Goal: Information Seeking & Learning: Learn about a topic

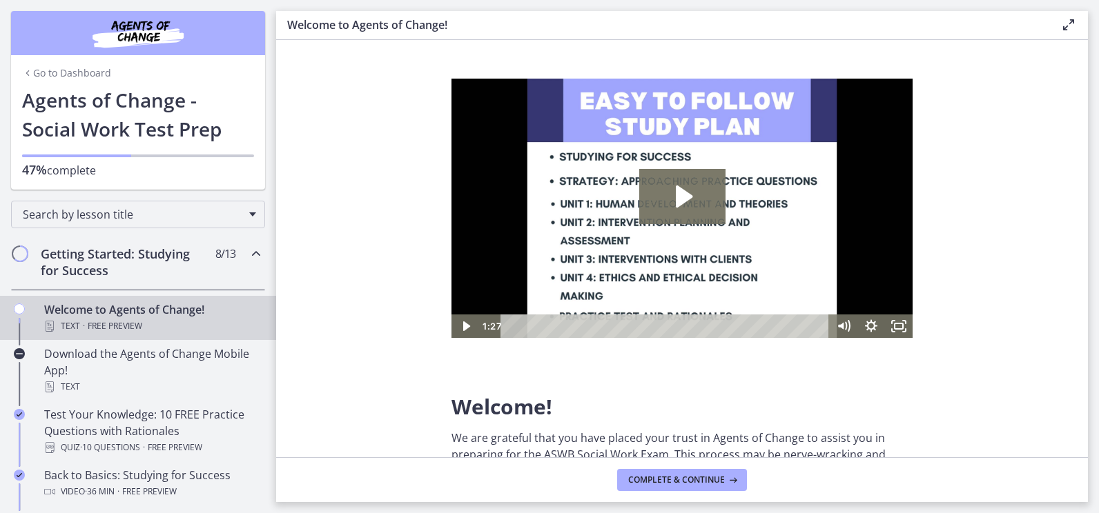
click at [44, 68] on link "Go to Dashboard" at bounding box center [66, 73] width 89 height 14
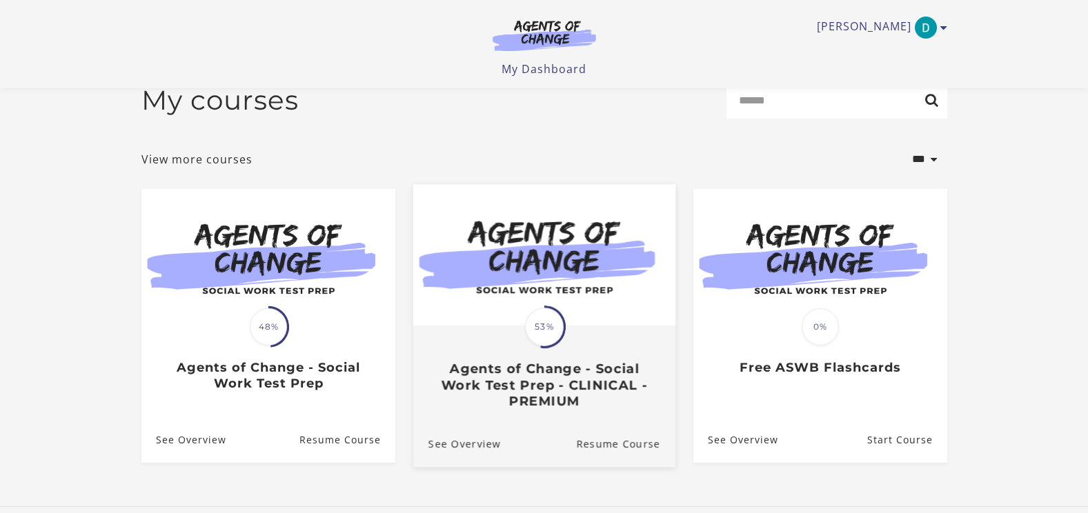
scroll to position [69, 0]
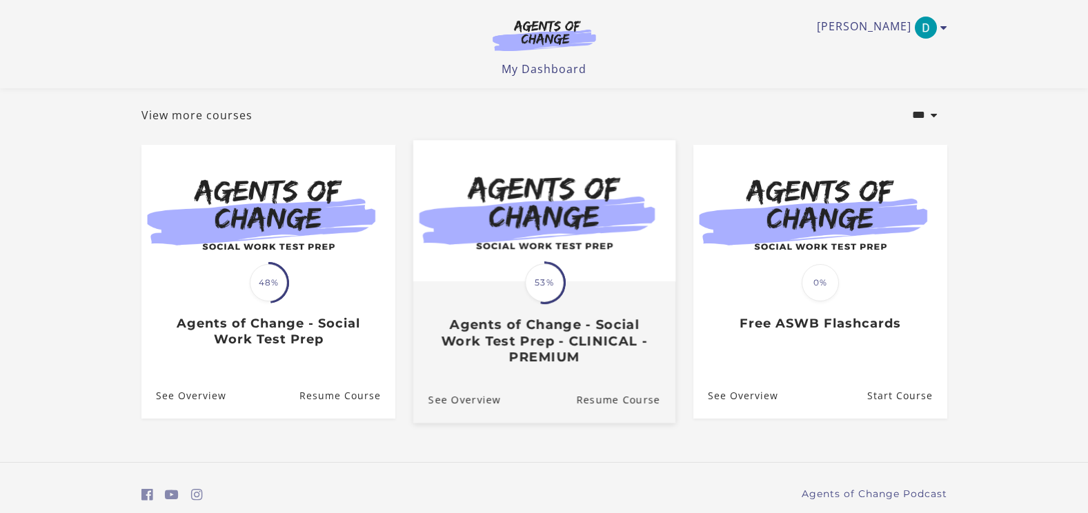
click at [540, 248] on img at bounding box center [544, 210] width 262 height 141
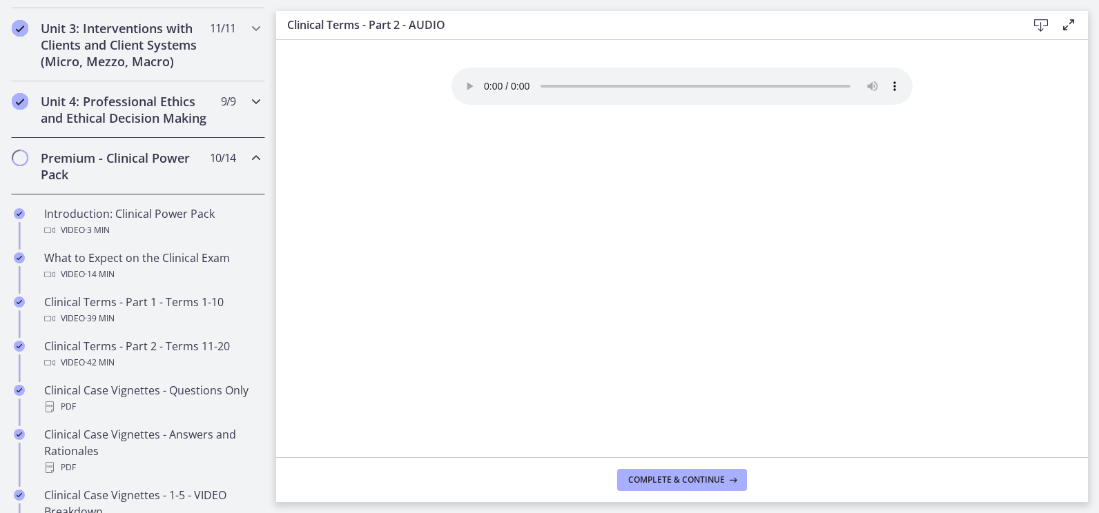
scroll to position [411, 0]
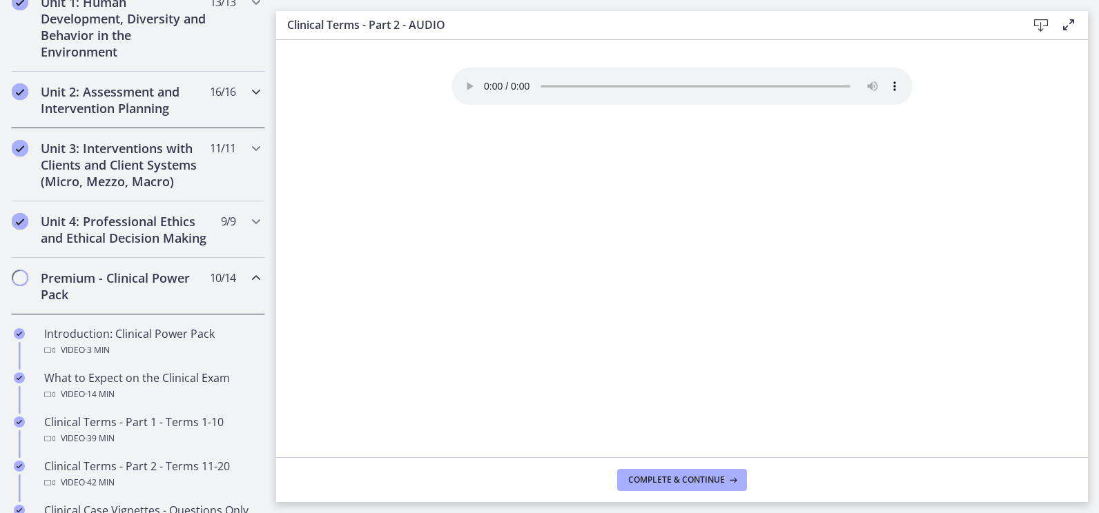
click at [95, 112] on h2 "Unit 2: Assessment and Intervention Planning" at bounding box center [125, 100] width 168 height 33
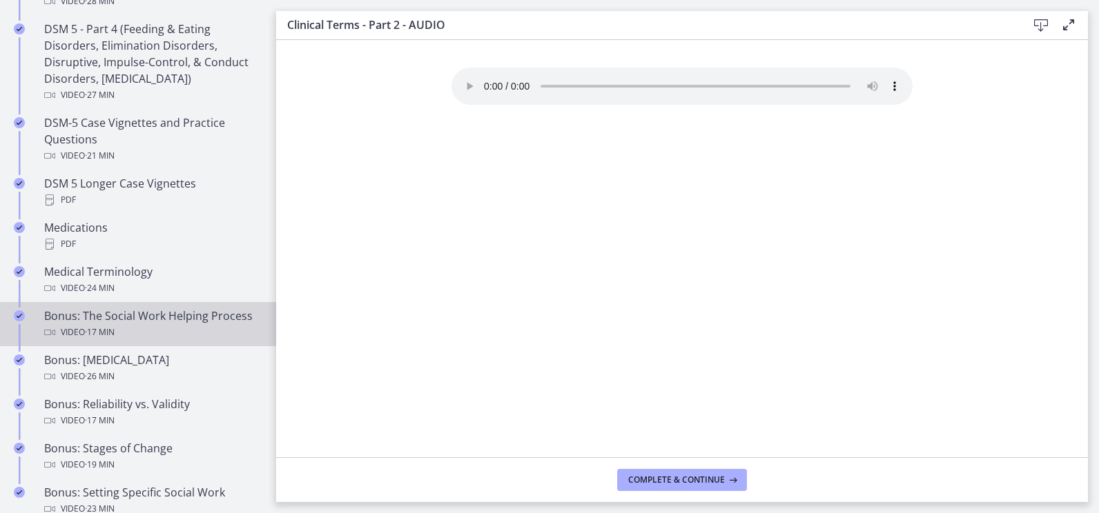
scroll to position [963, 0]
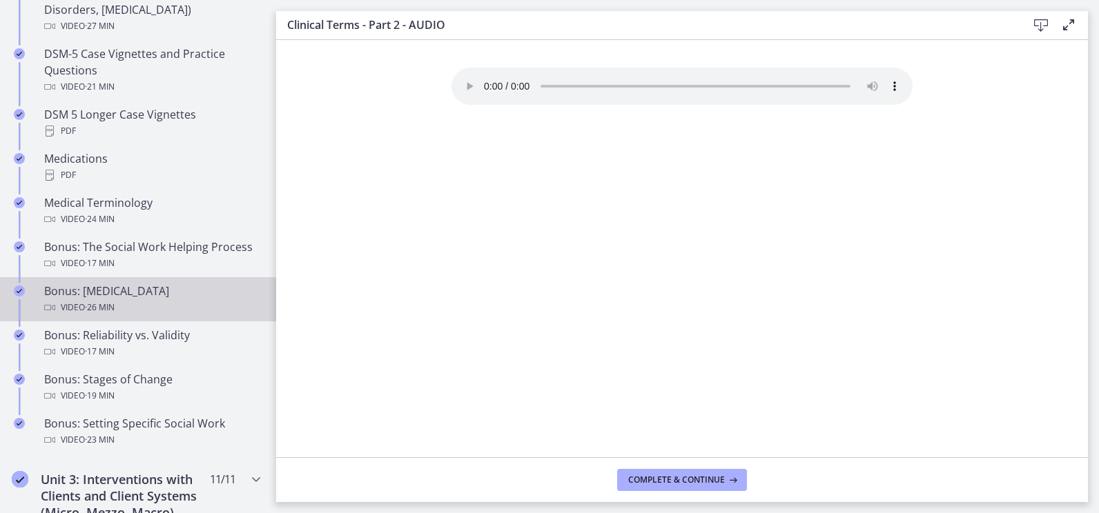
click at [130, 299] on div "Bonus: [MEDICAL_DATA] Video · 26 min" at bounding box center [151, 299] width 215 height 33
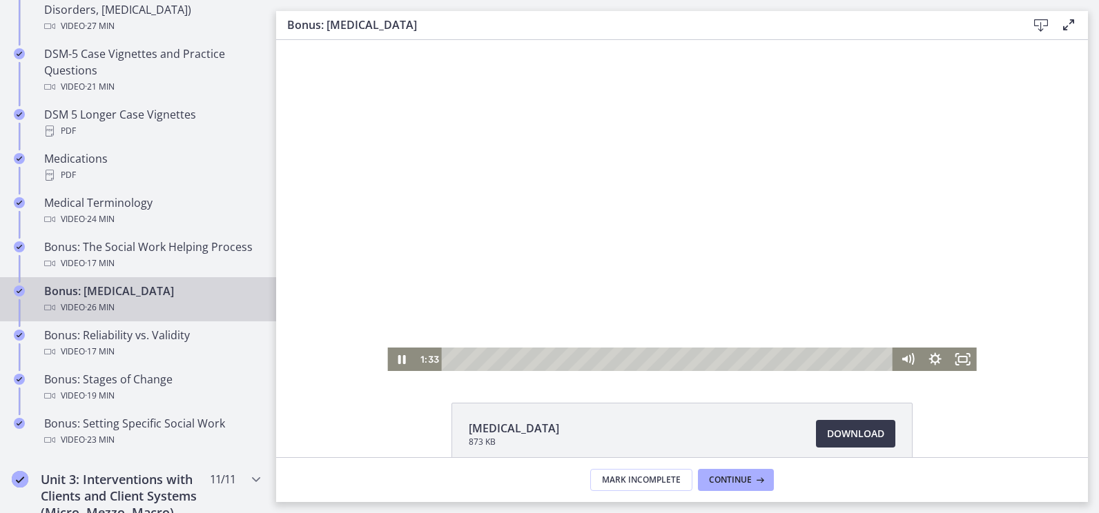
click at [451, 361] on div "Playbar" at bounding box center [668, 359] width 435 height 23
click at [957, 361] on icon "Fullscreen" at bounding box center [962, 360] width 33 height 28
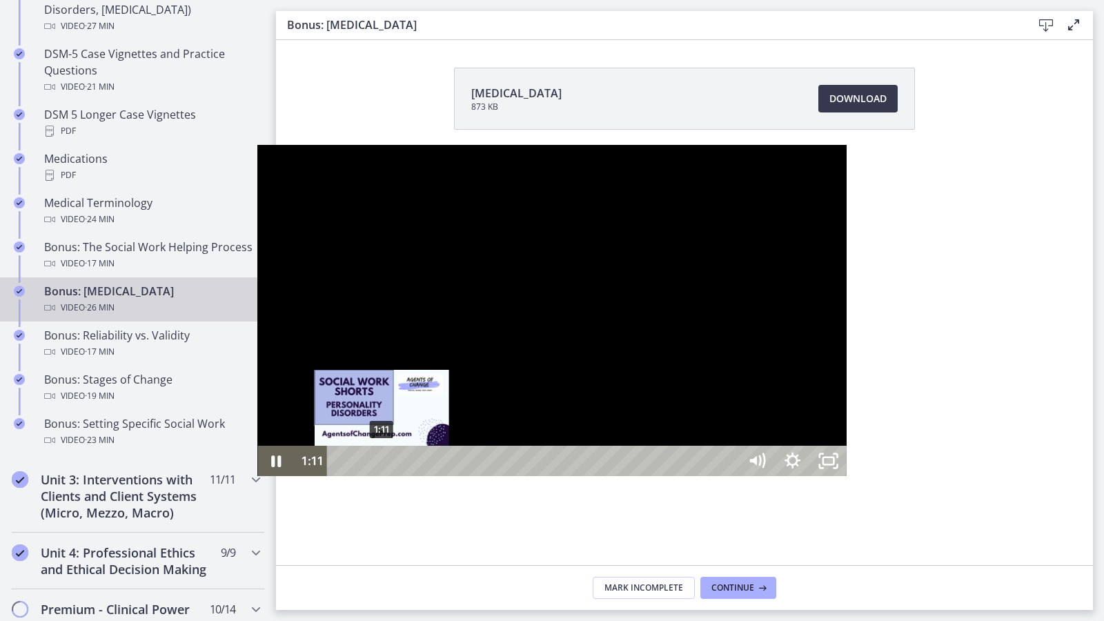
click at [340, 476] on div "1:11" at bounding box center [534, 461] width 389 height 30
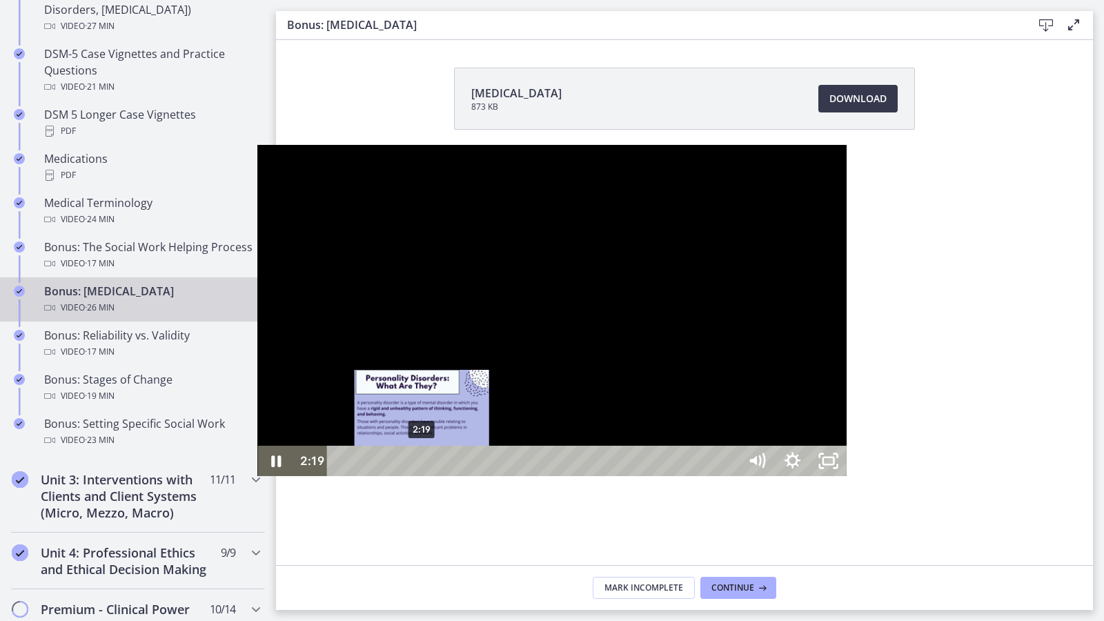
click at [340, 476] on div "2:19" at bounding box center [534, 461] width 389 height 30
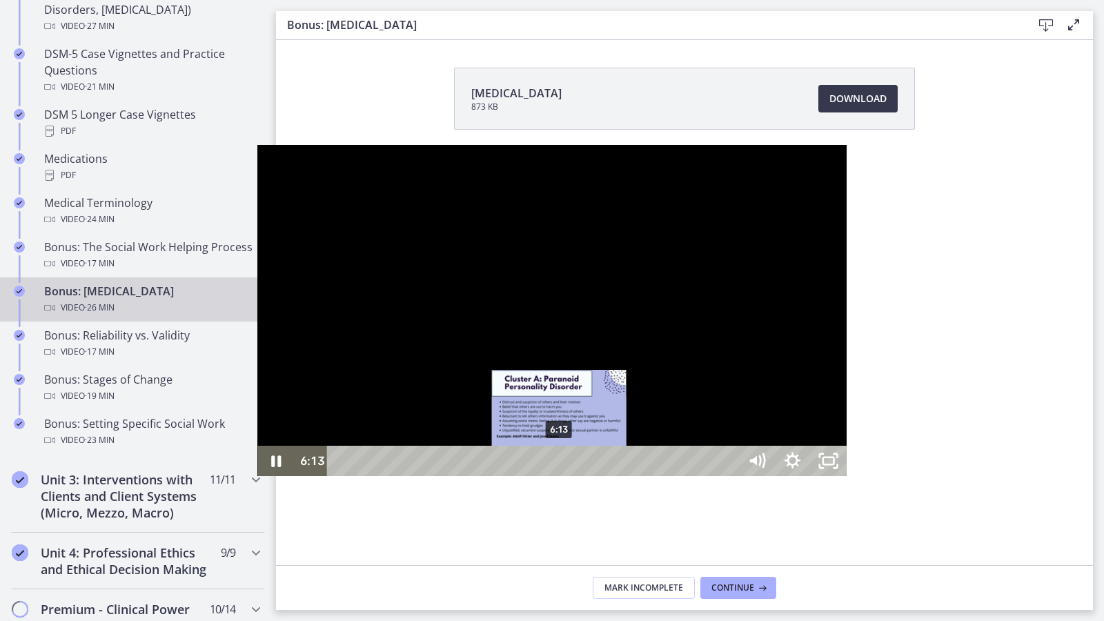
click at [340, 476] on div "6:13" at bounding box center [534, 461] width 389 height 30
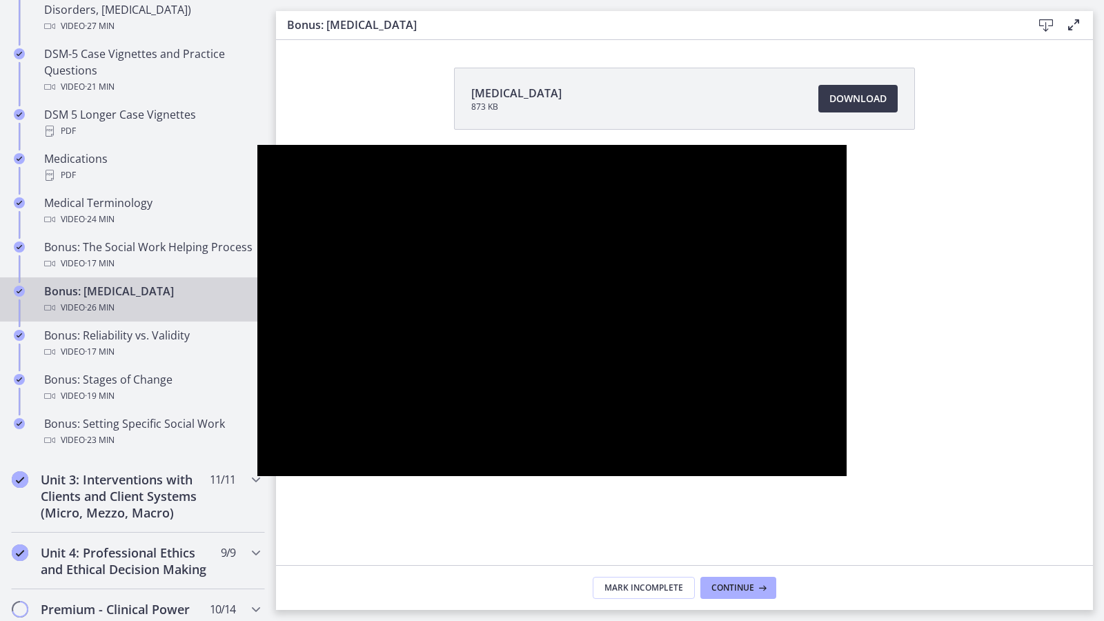
click at [418, 456] on div at bounding box center [551, 310] width 589 height 331
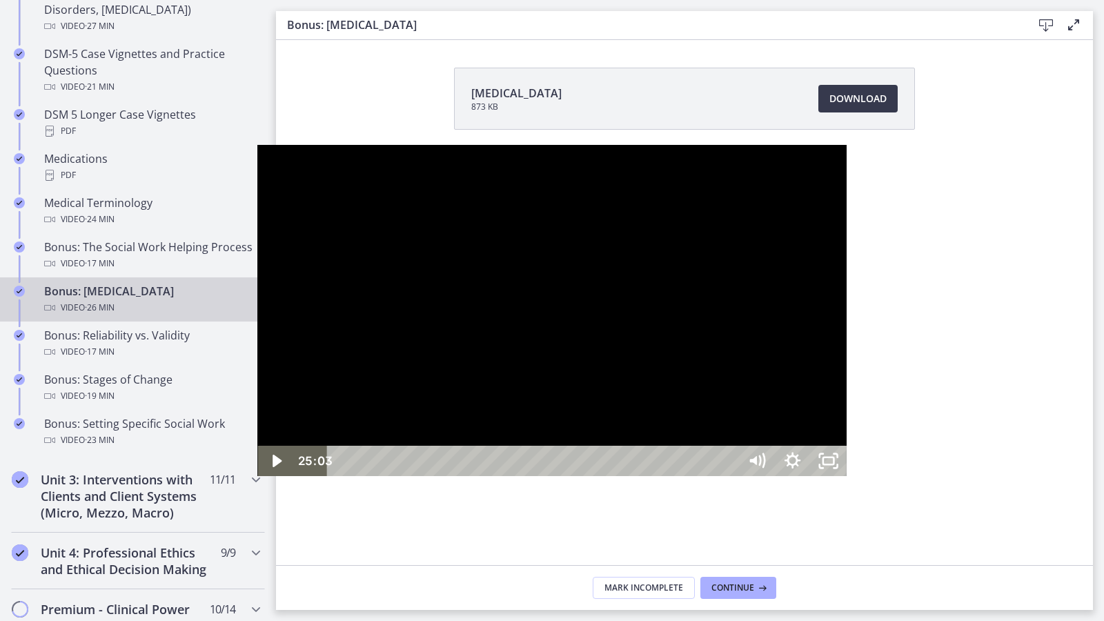
click at [418, 456] on div at bounding box center [551, 310] width 589 height 331
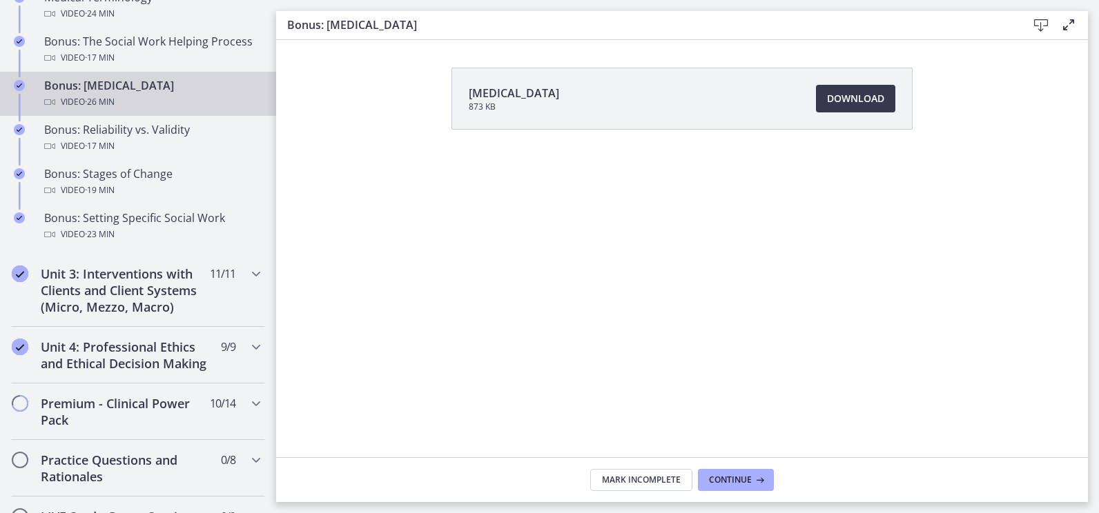
scroll to position [1170, 0]
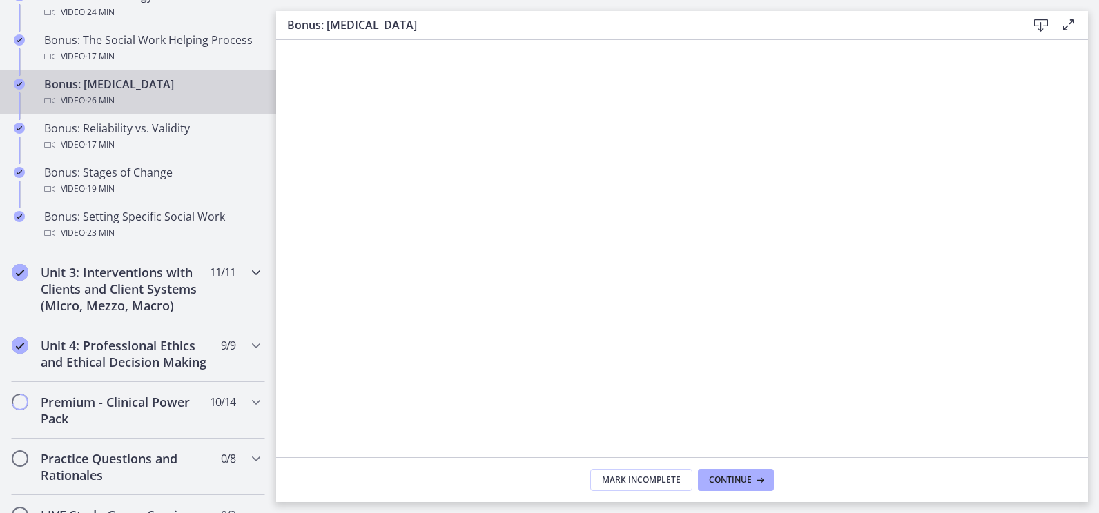
click at [117, 285] on h2 "Unit 3: Interventions with Clients and Client Systems (Micro, Mezzo, Macro)" at bounding box center [125, 289] width 168 height 50
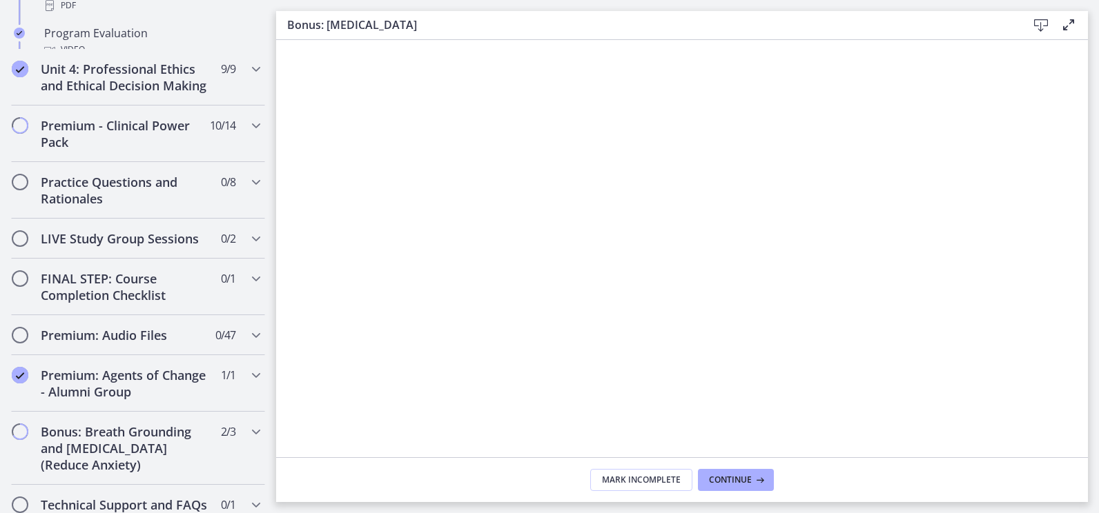
scroll to position [1171, 0]
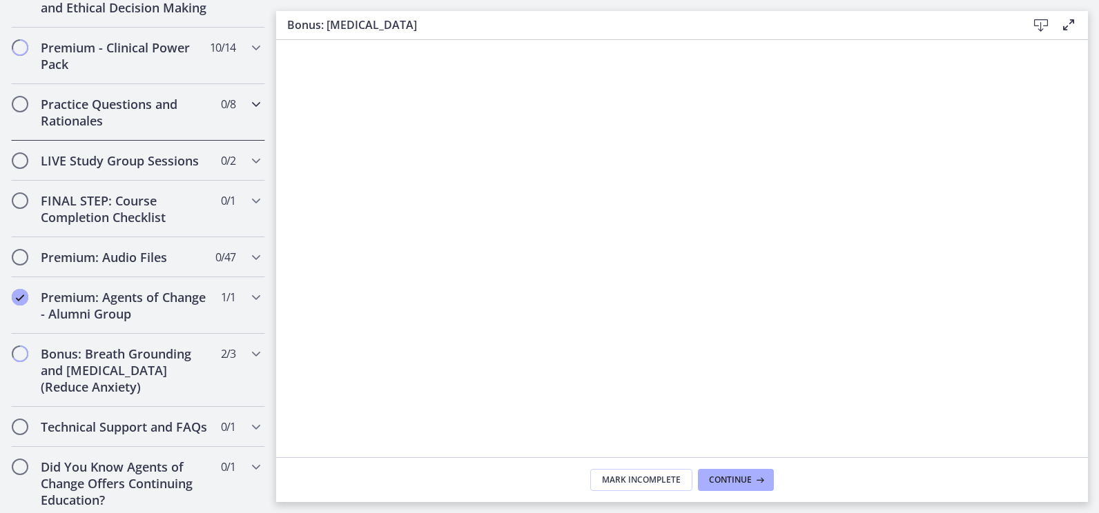
click at [130, 129] on h2 "Practice Questions and Rationales" at bounding box center [125, 112] width 168 height 33
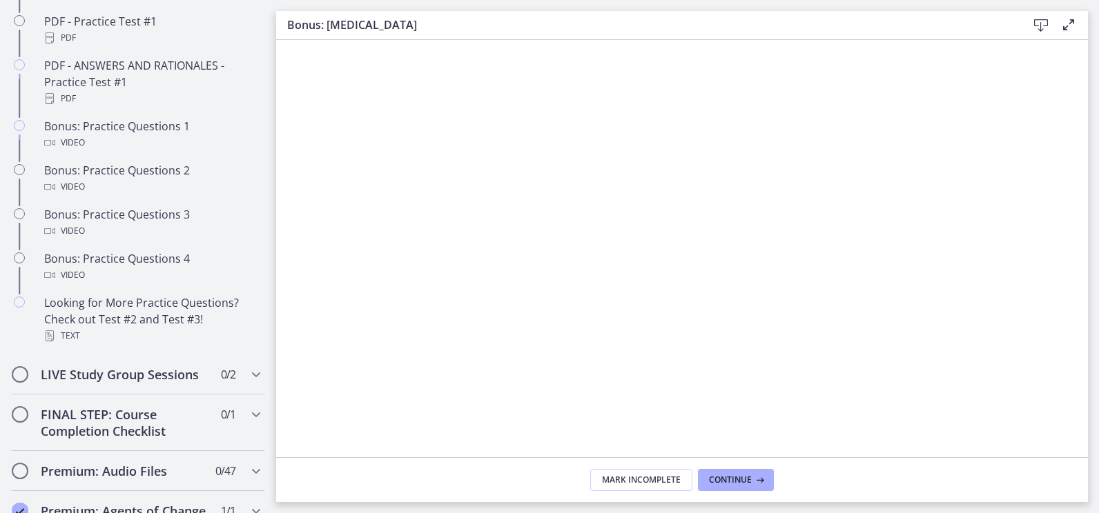
scroll to position [641, 0]
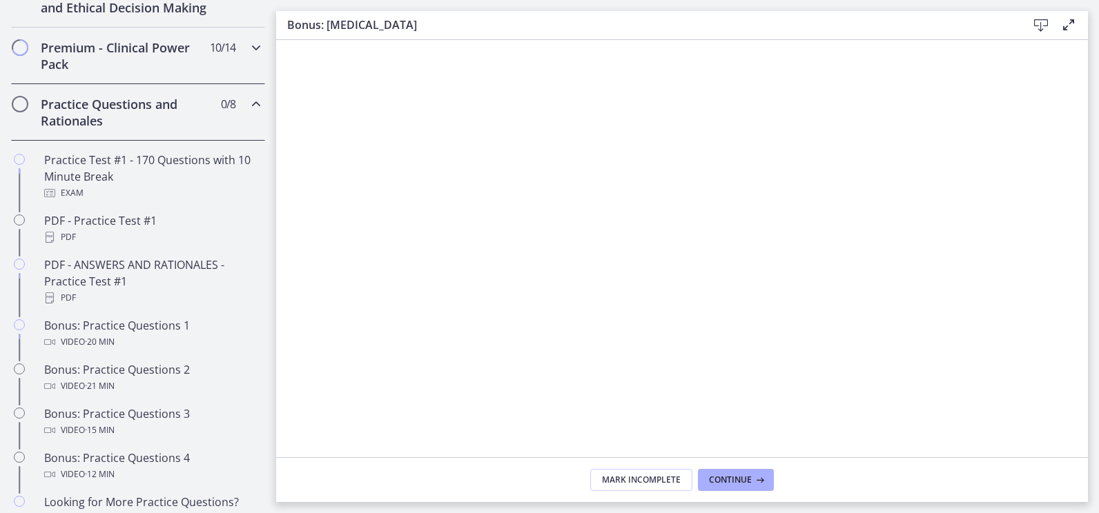
click at [114, 72] on h2 "Premium - Clinical Power Pack" at bounding box center [125, 55] width 168 height 33
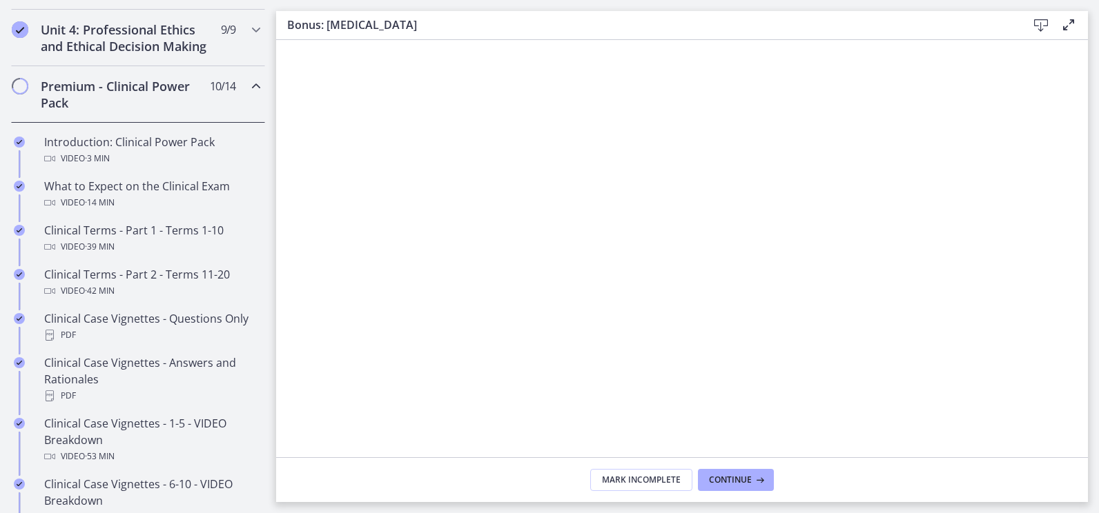
scroll to position [572, 0]
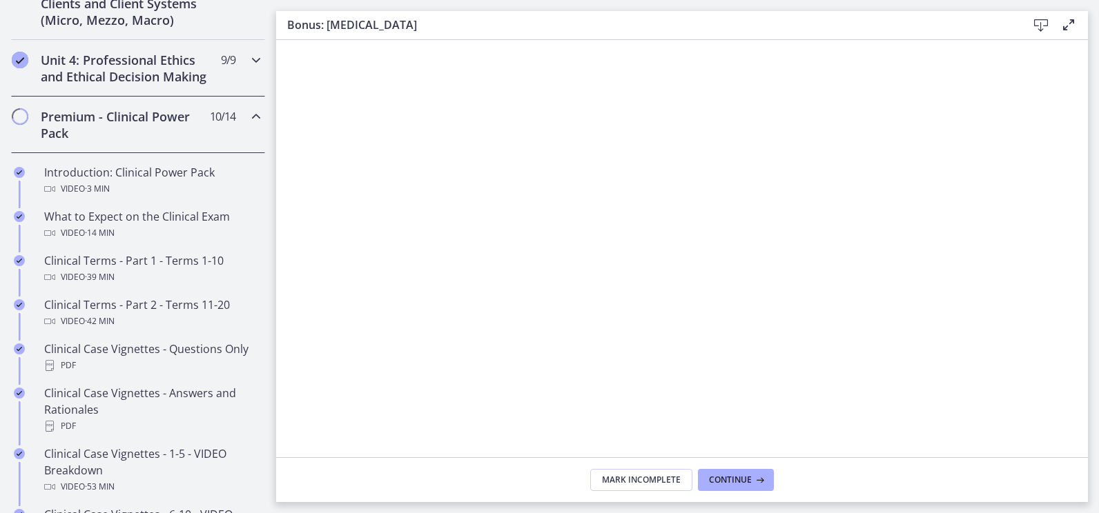
click at [125, 85] on h2 "Unit 4: Professional Ethics and Ethical Decision Making" at bounding box center [125, 68] width 168 height 33
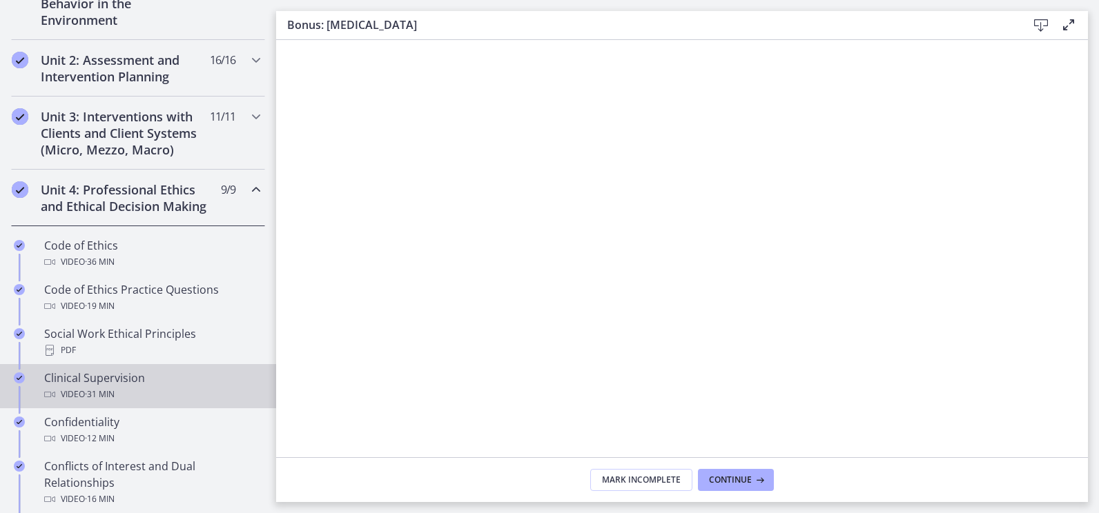
scroll to position [434, 0]
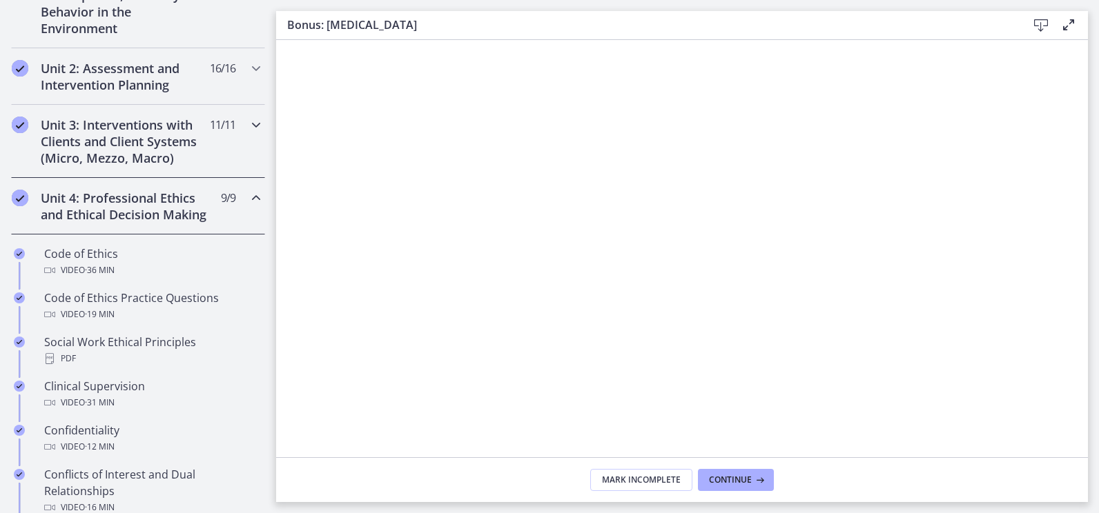
click at [133, 158] on h2 "Unit 3: Interventions with Clients and Client Systems (Micro, Mezzo, Macro)" at bounding box center [125, 142] width 168 height 50
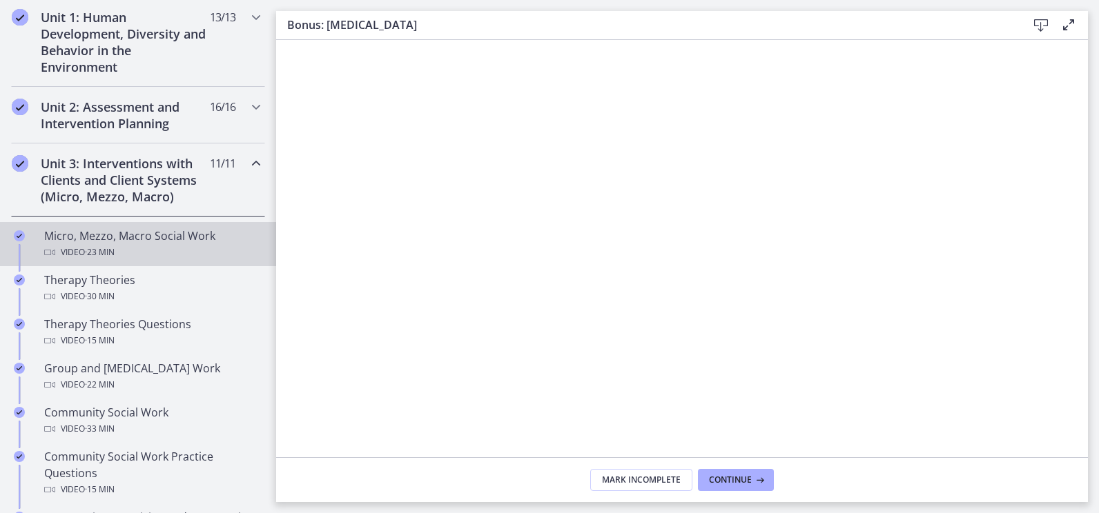
scroll to position [365, 0]
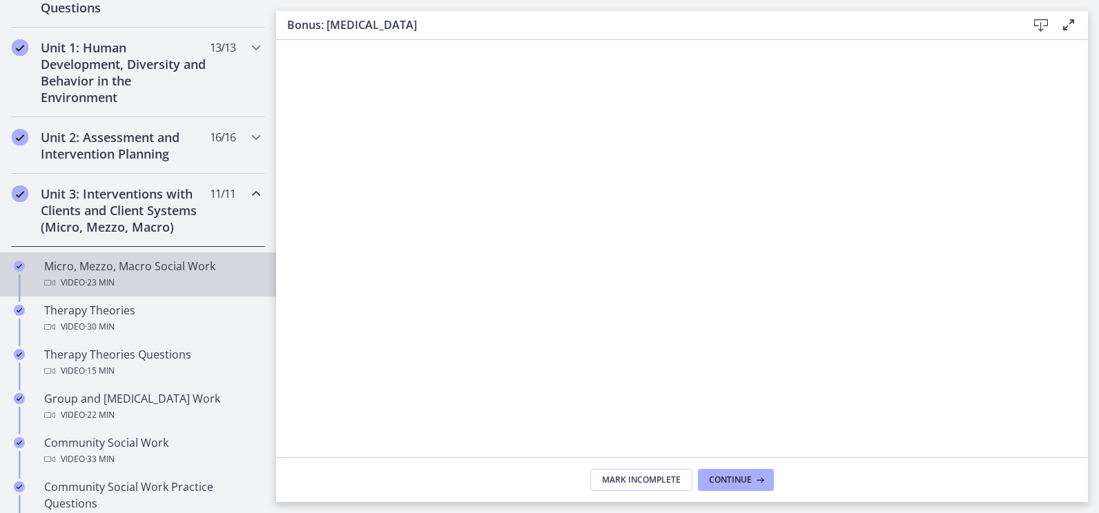
click at [120, 204] on h2 "Unit 3: Interventions with Clients and Client Systems (Micro, Mezzo, Macro)" at bounding box center [125, 211] width 168 height 50
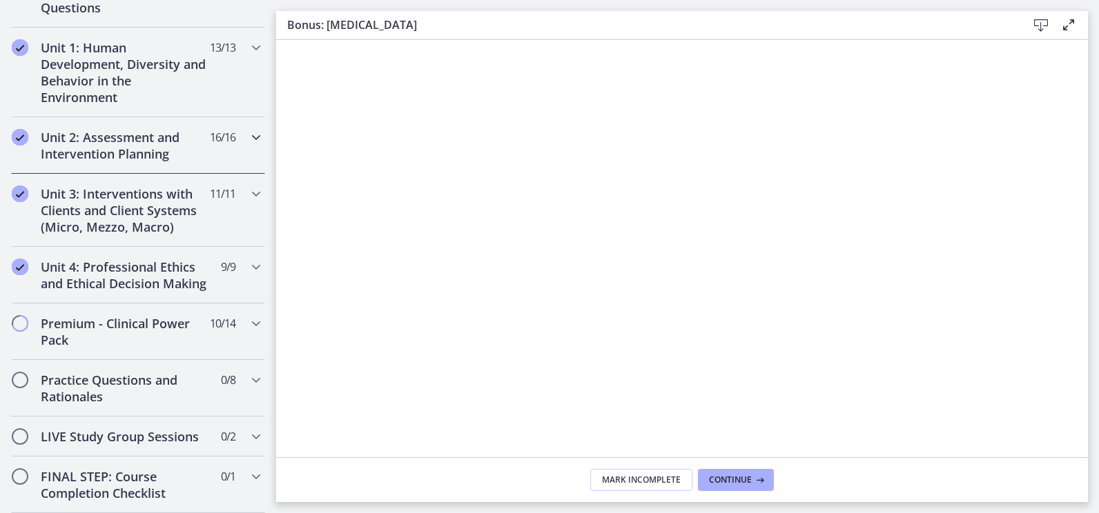
click at [131, 159] on h2 "Unit 2: Assessment and Intervention Planning" at bounding box center [125, 145] width 168 height 33
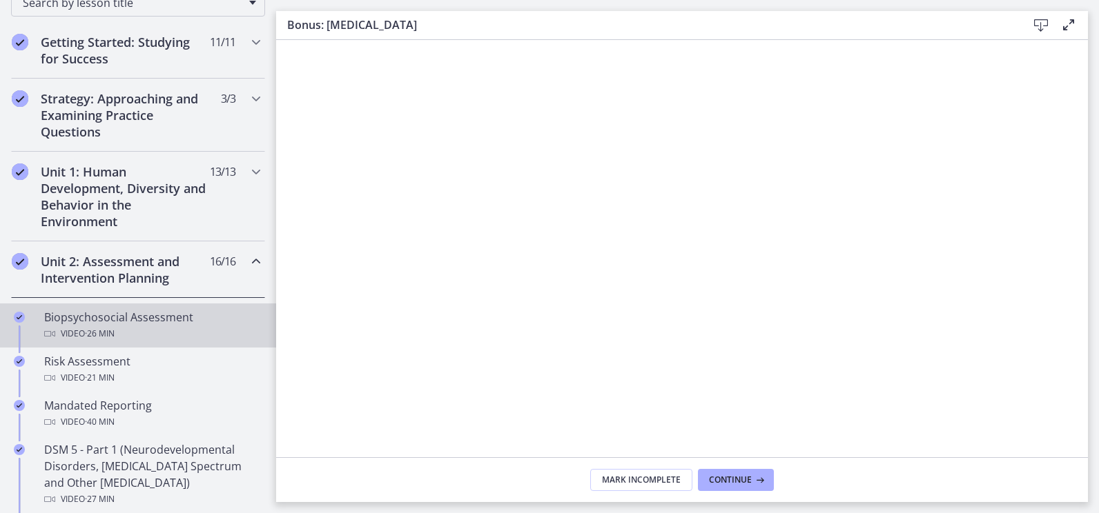
scroll to position [227, 0]
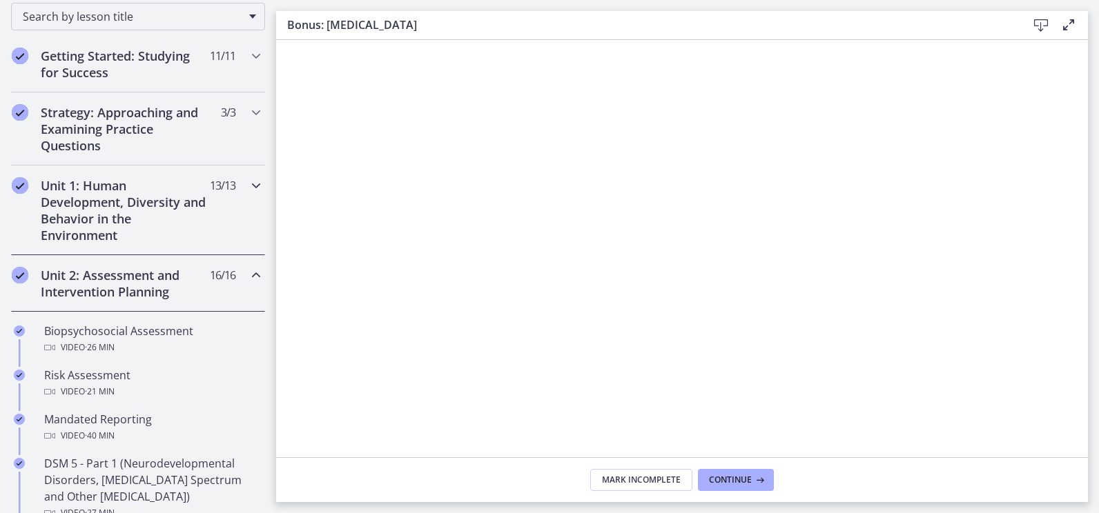
click at [124, 208] on h2 "Unit 1: Human Development, Diversity and Behavior in the Environment" at bounding box center [125, 210] width 168 height 66
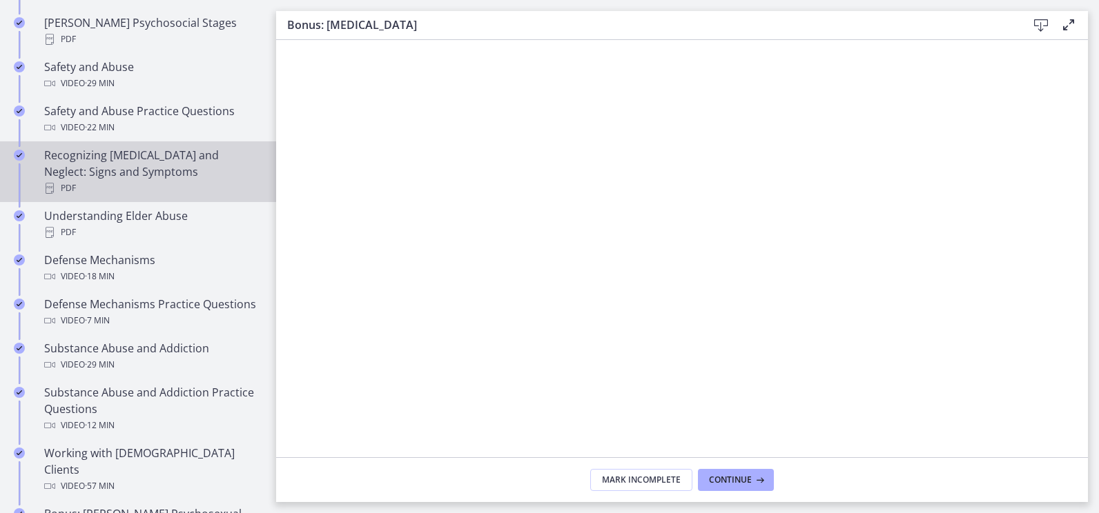
scroll to position [641, 0]
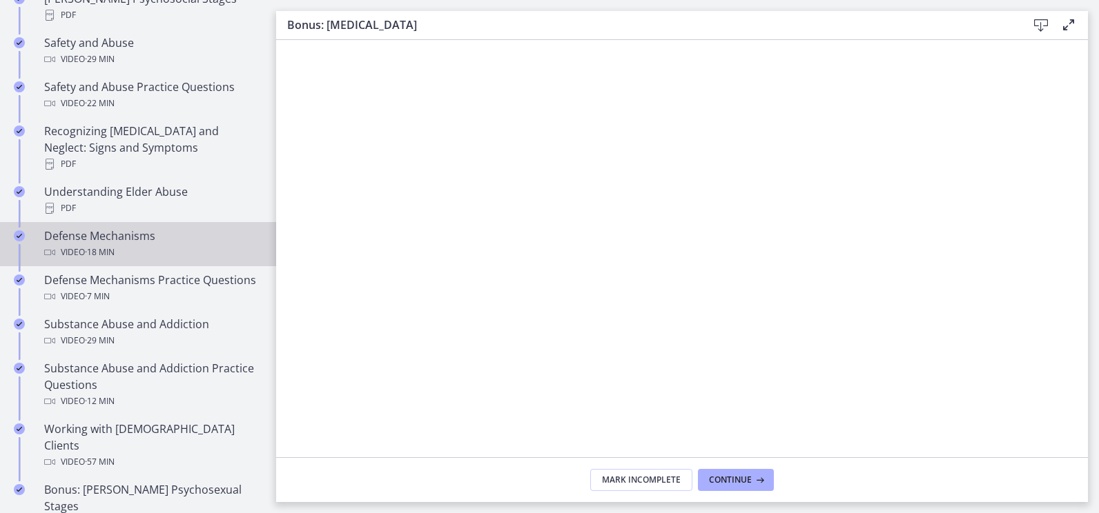
click at [144, 228] on div "Defense Mechanisms Video · 18 min" at bounding box center [151, 244] width 215 height 33
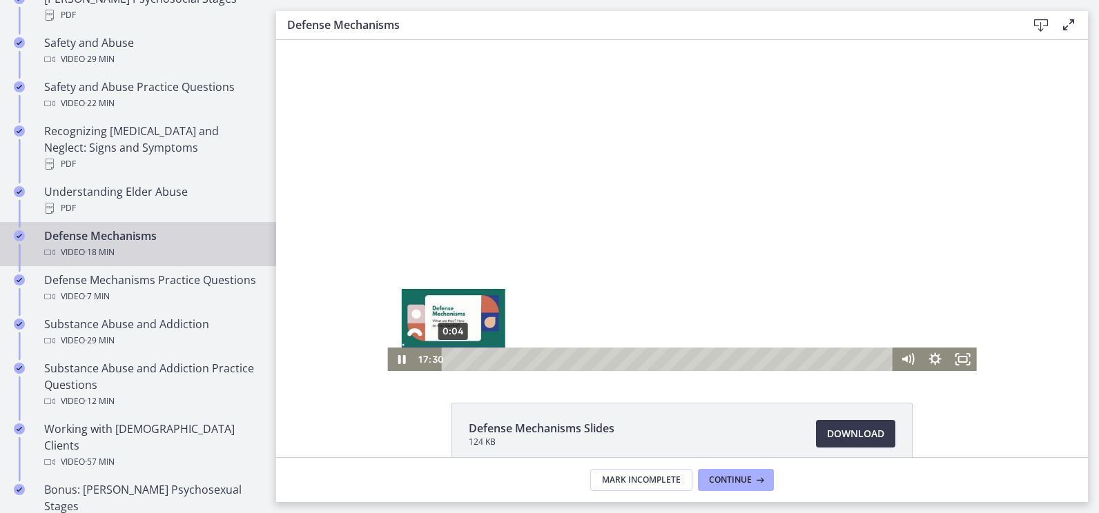
click at [451, 358] on div "0:04" at bounding box center [668, 359] width 435 height 23
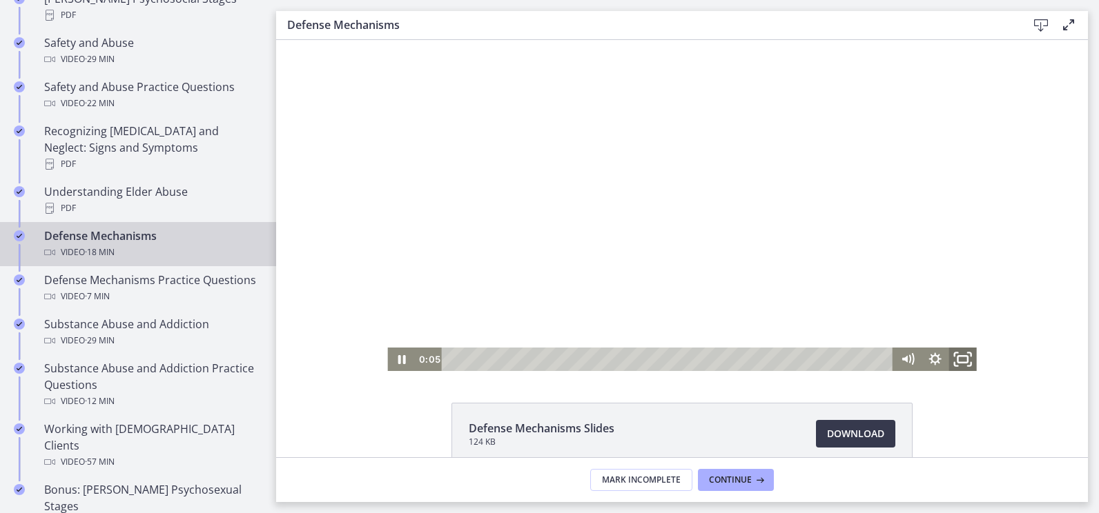
click at [963, 365] on icon "Fullscreen" at bounding box center [962, 360] width 33 height 28
click at [399, 362] on icon "Play Video" at bounding box center [402, 360] width 7 height 10
